Goal: Task Accomplishment & Management: Manage account settings

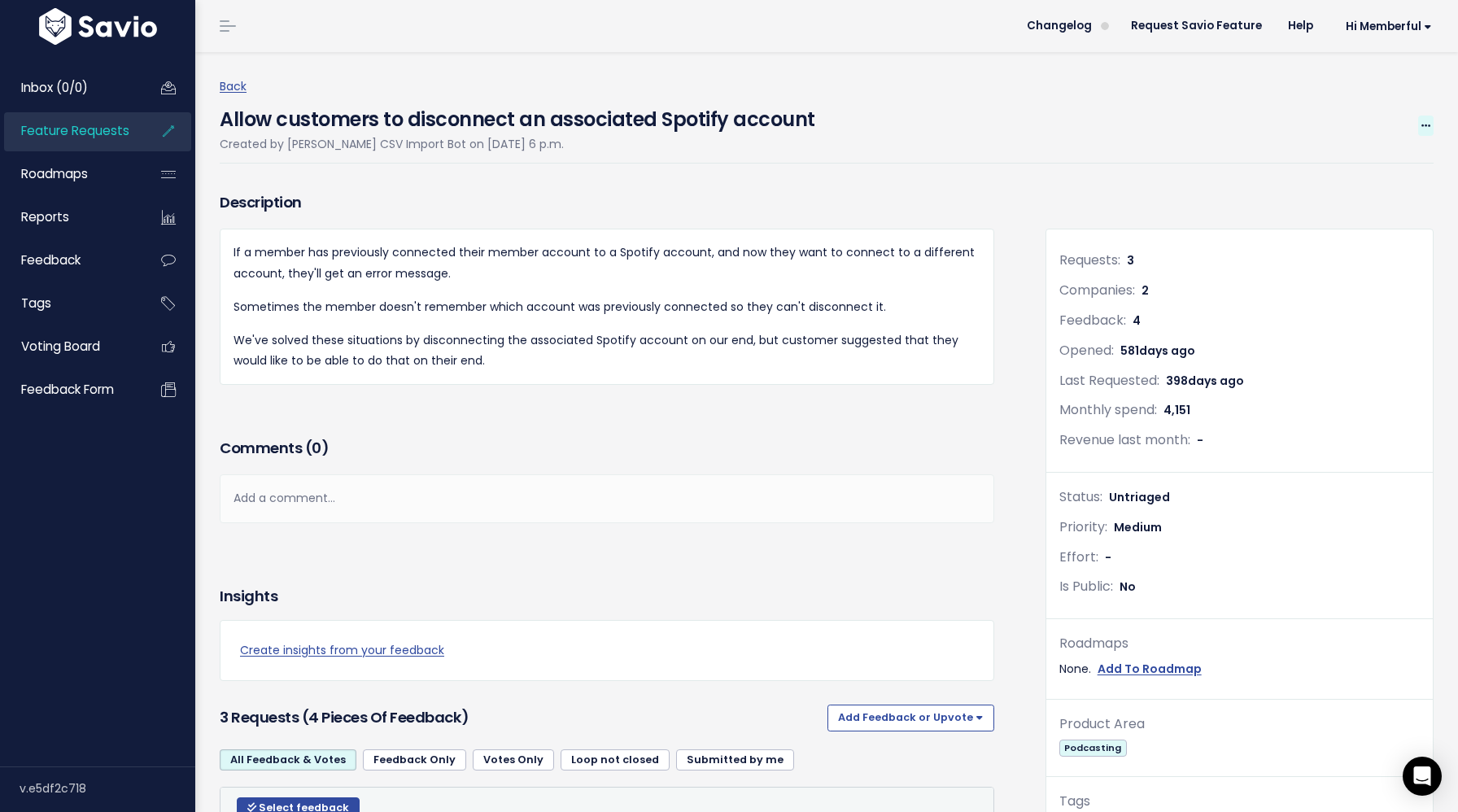
click at [1422, 115] on span at bounding box center [1426, 125] width 16 height 20
click at [1390, 157] on link "Edit" at bounding box center [1370, 171] width 120 height 31
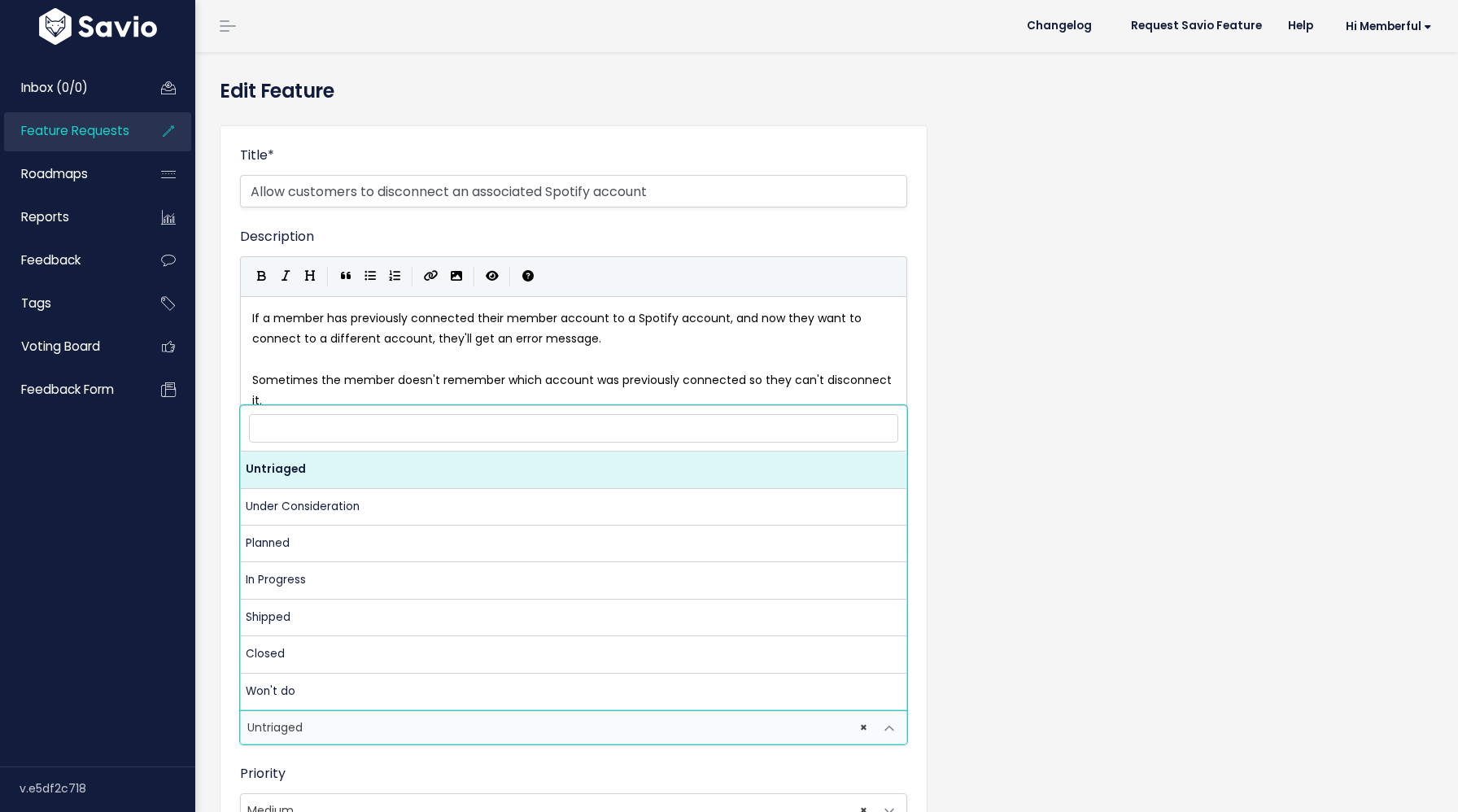
click at [332, 737] on span "× Untriaged" at bounding box center [557, 727] width 633 height 32
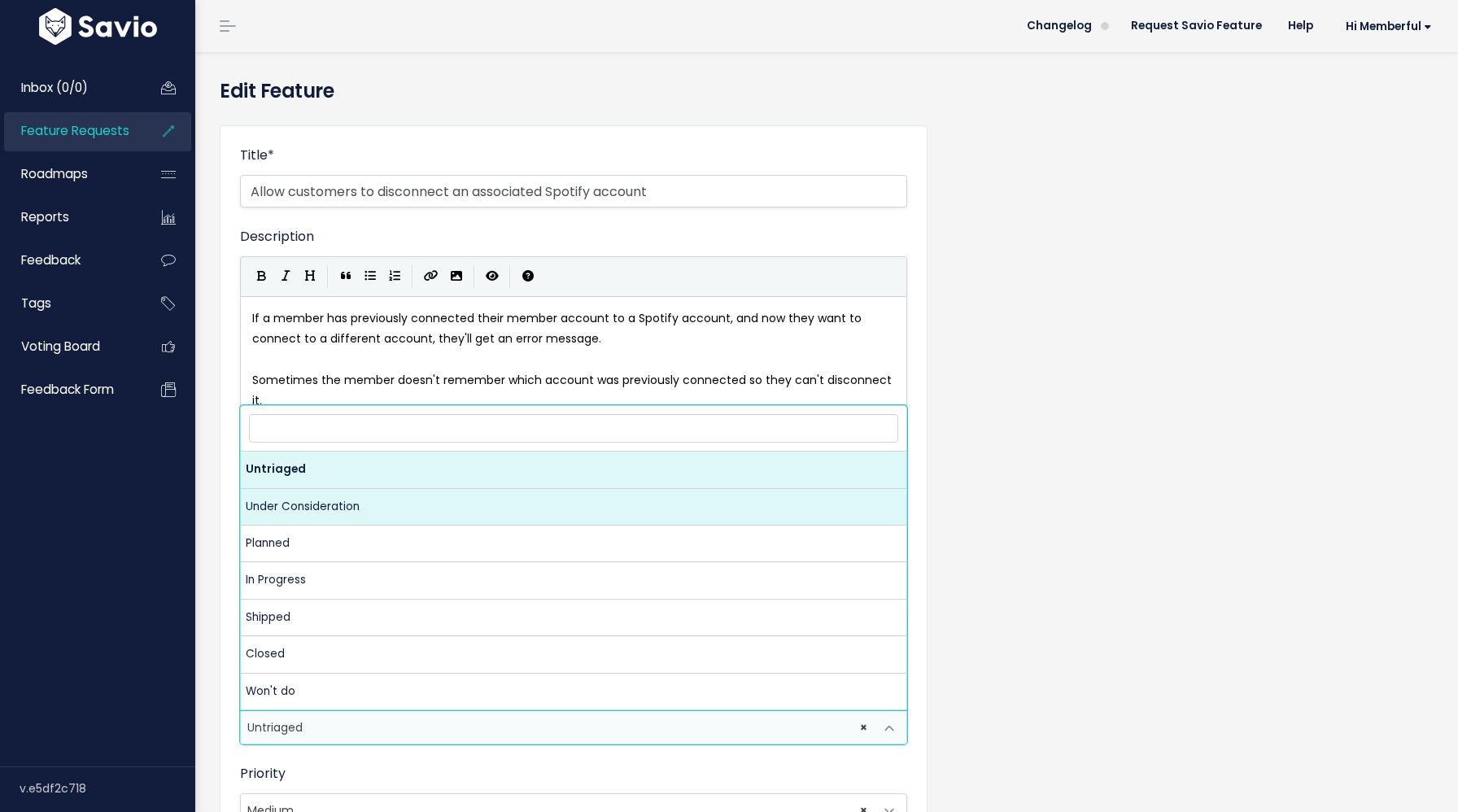
click at [1034, 472] on div "Title * Allow customers to disconnect an associated Spotify account Description…" at bounding box center [827, 688] width 1238 height 1152
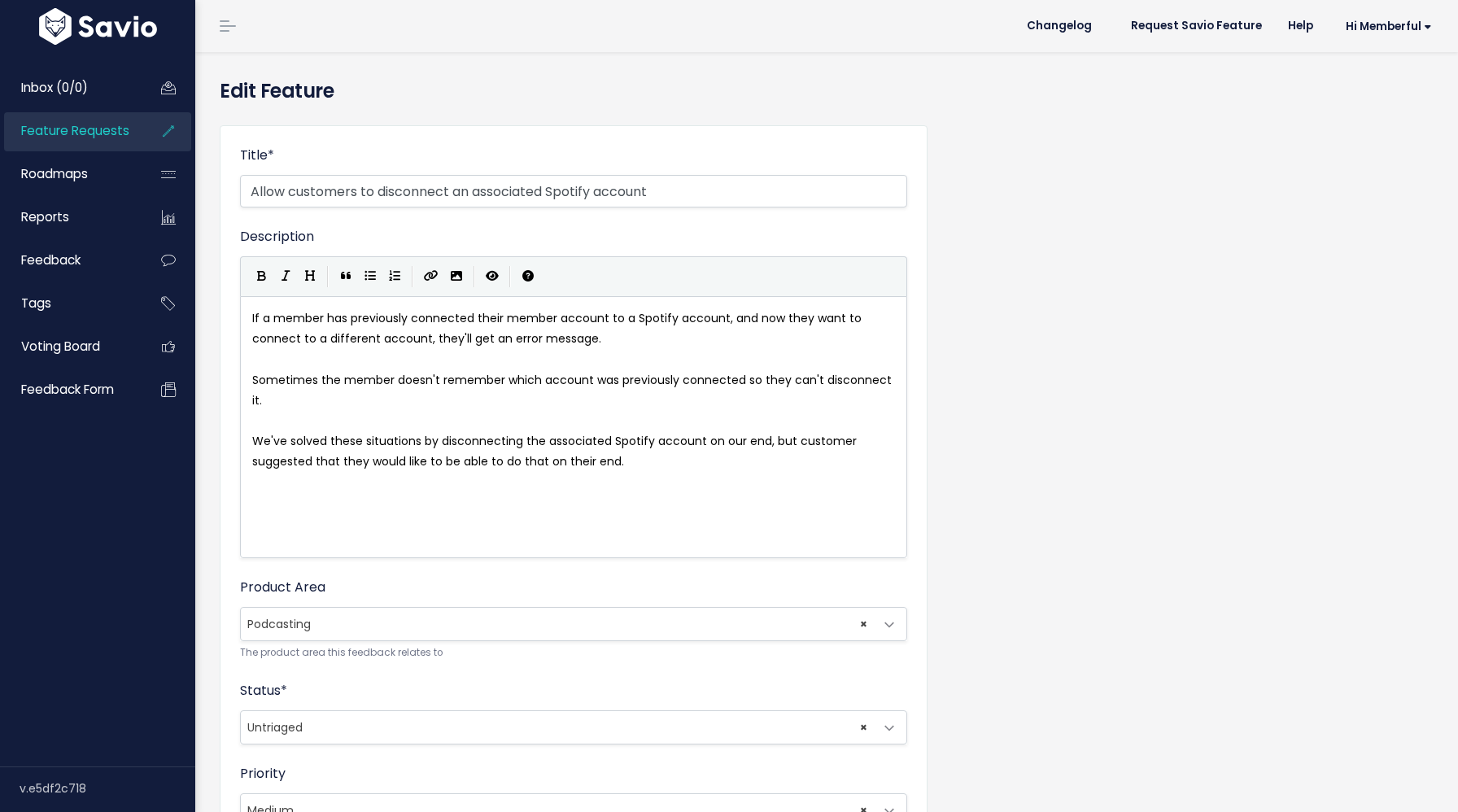
click at [503, 725] on span "× Untriaged" at bounding box center [557, 727] width 633 height 32
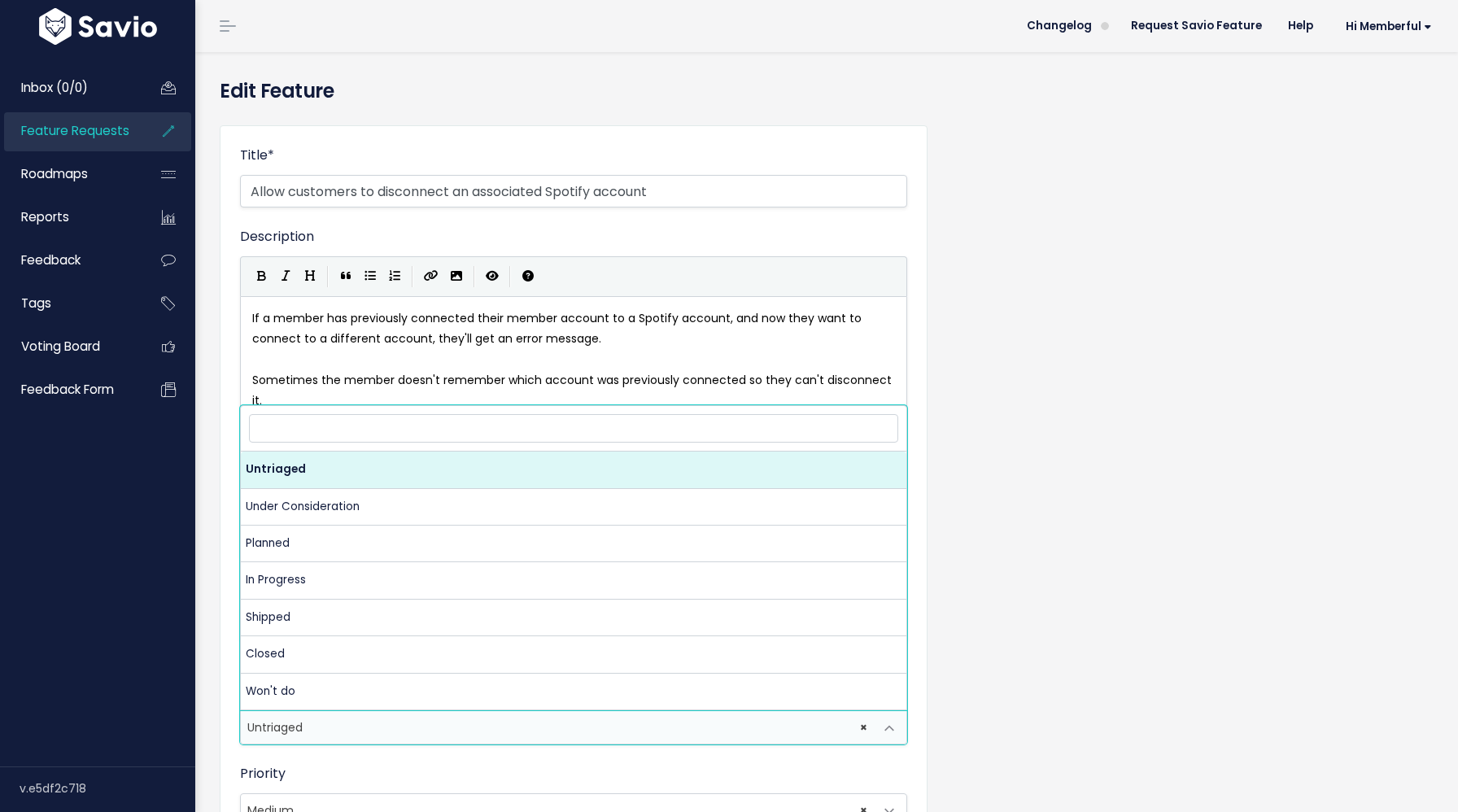
click at [107, 622] on div "Inbox (0/0) Feature Requests Roadmaps Reports" at bounding box center [98, 408] width 196 height 718
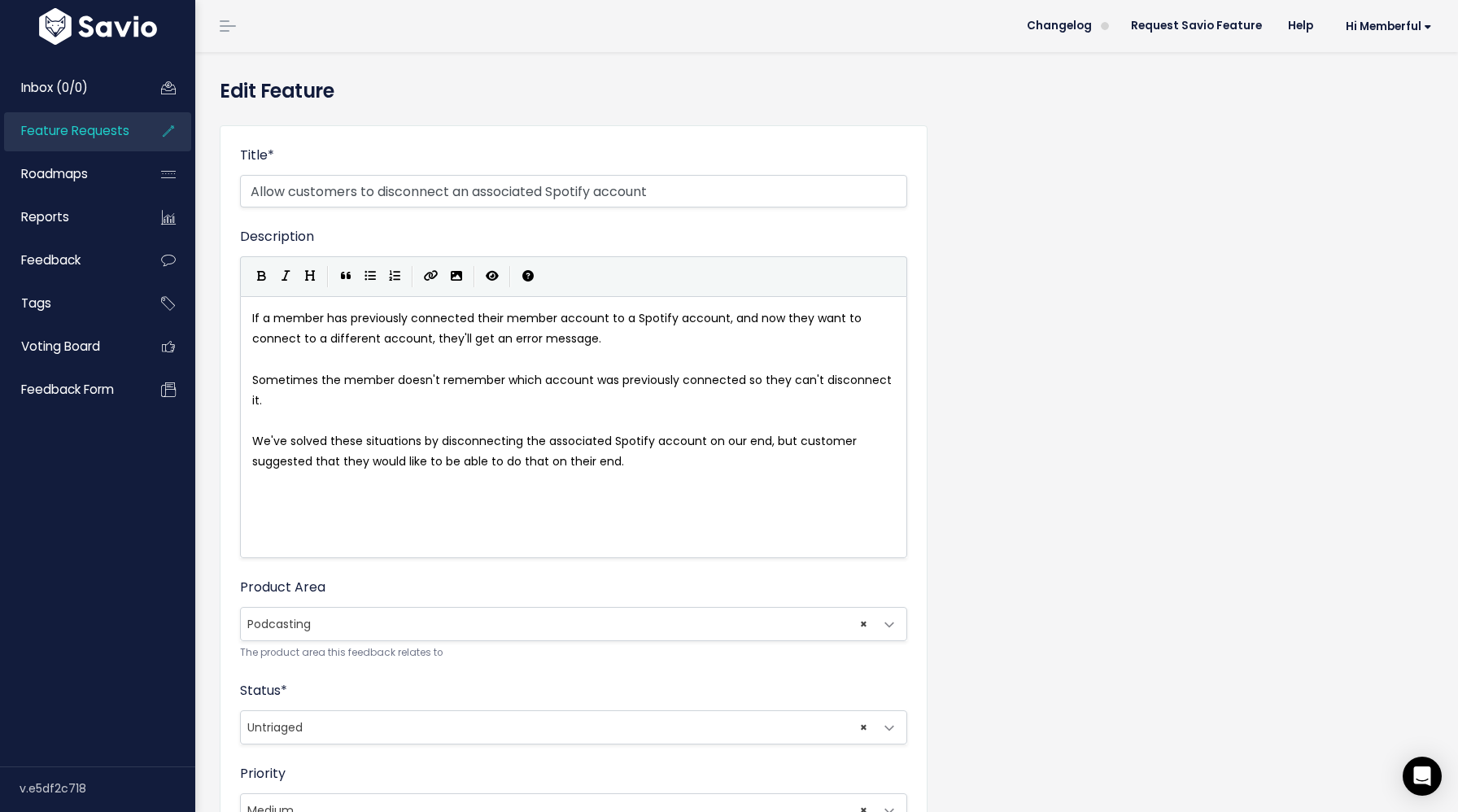
click at [132, 132] on link "Feature Requests" at bounding box center [69, 131] width 131 height 38
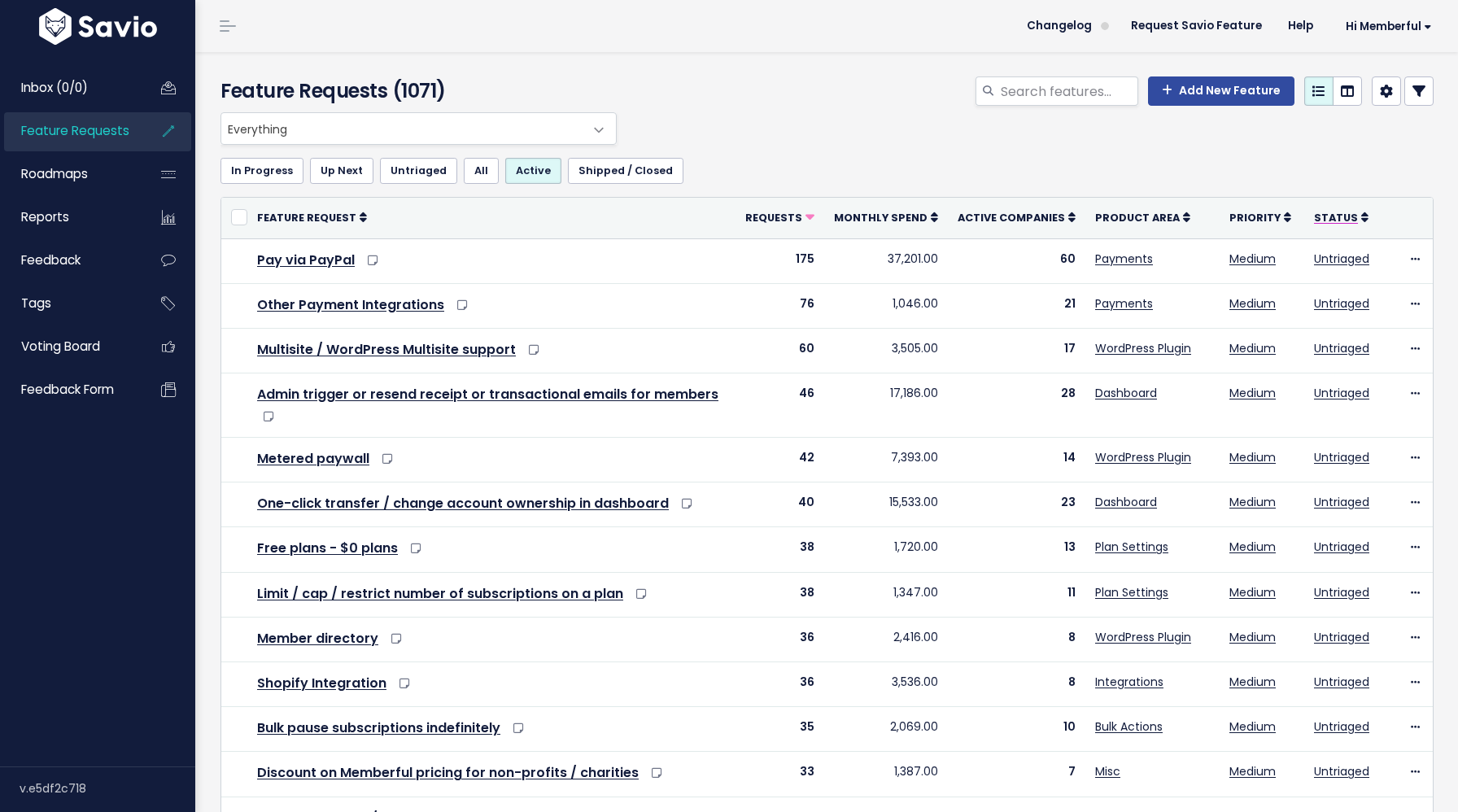
click at [1341, 210] on span "Status" at bounding box center [1336, 217] width 44 height 14
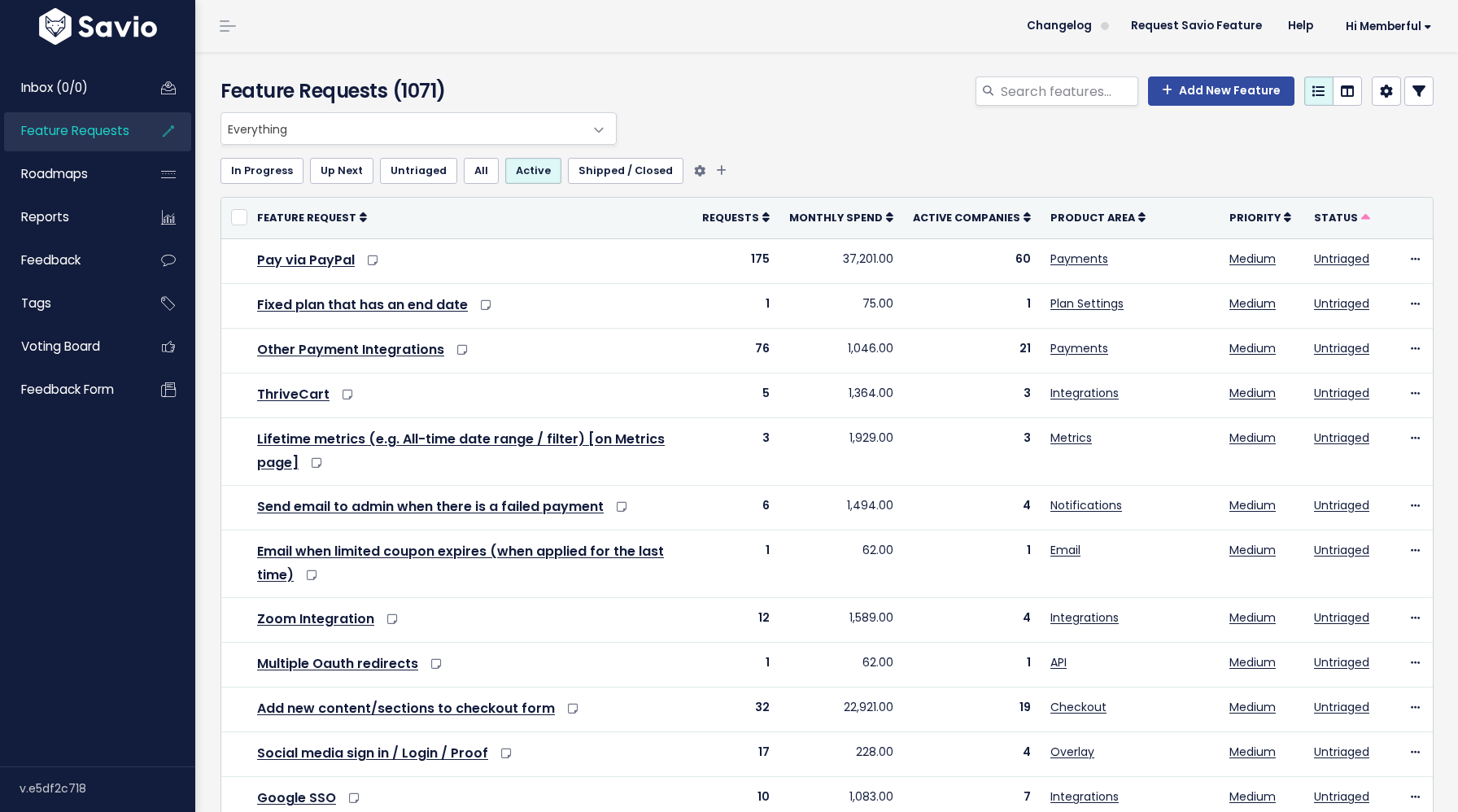
click at [478, 173] on link "All" at bounding box center [482, 171] width 35 height 26
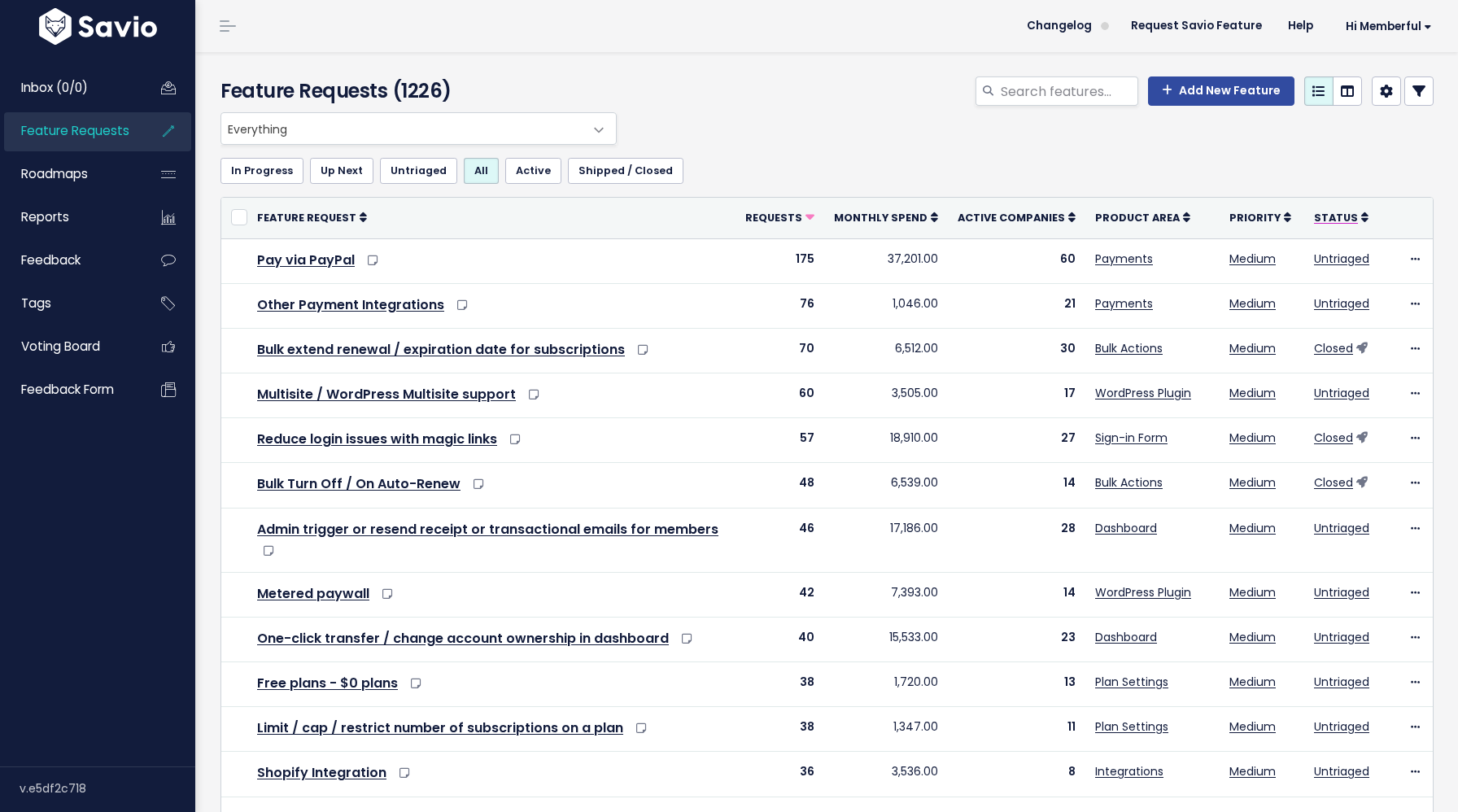
click at [1335, 221] on span "Status" at bounding box center [1336, 217] width 44 height 14
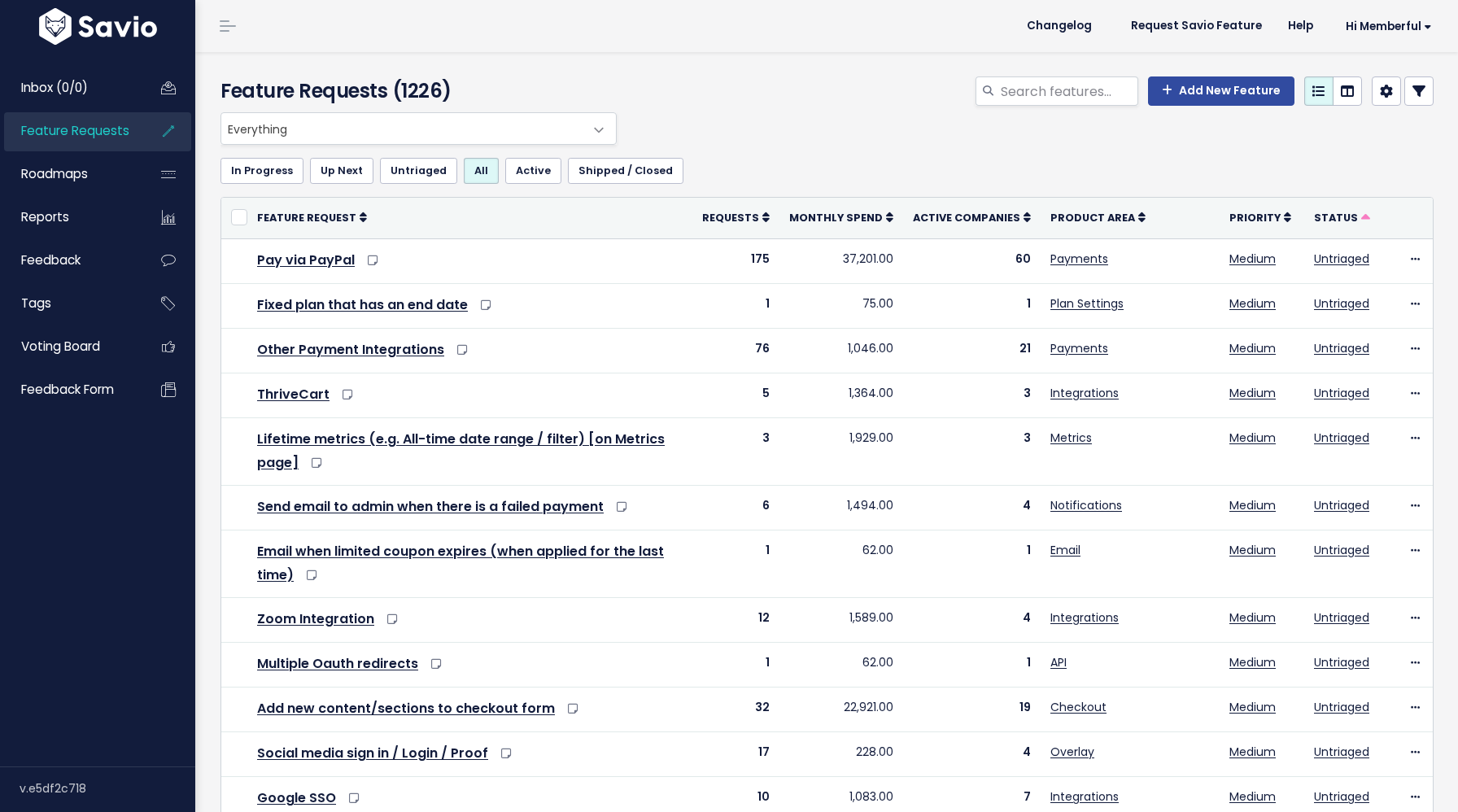
click at [1335, 221] on span "Status" at bounding box center [1336, 217] width 44 height 14
